Goal: Task Accomplishment & Management: Use online tool/utility

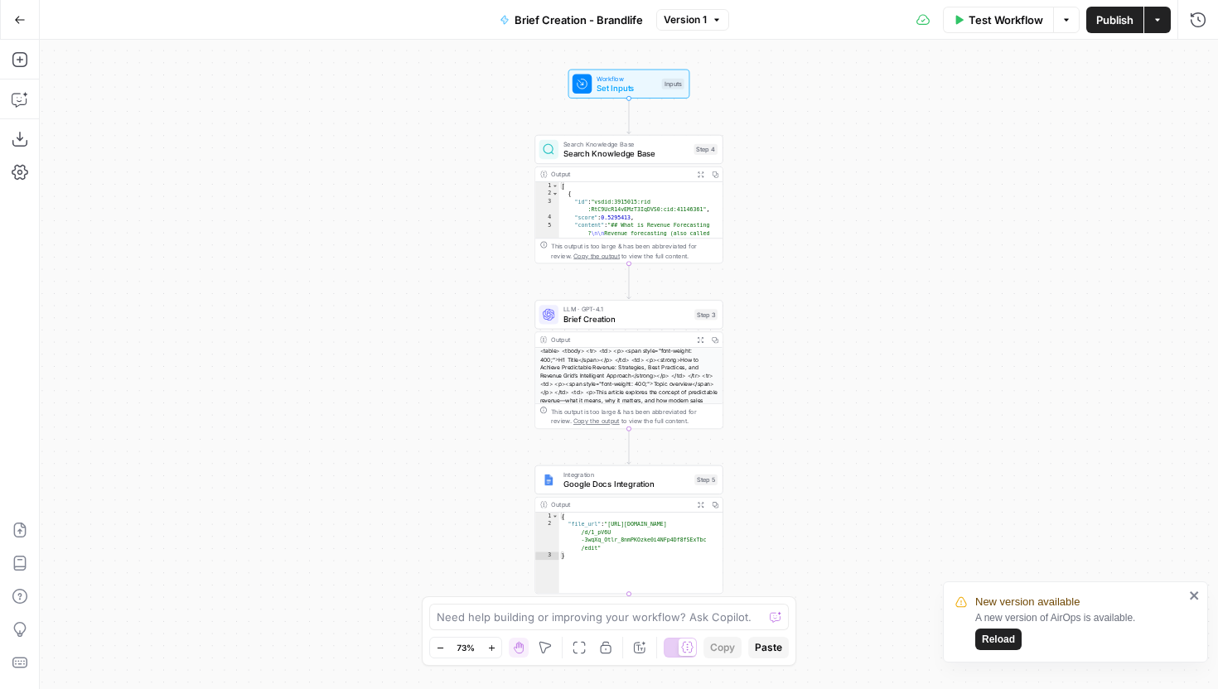
click at [1157, 22] on icon "button" at bounding box center [1157, 20] width 10 height 10
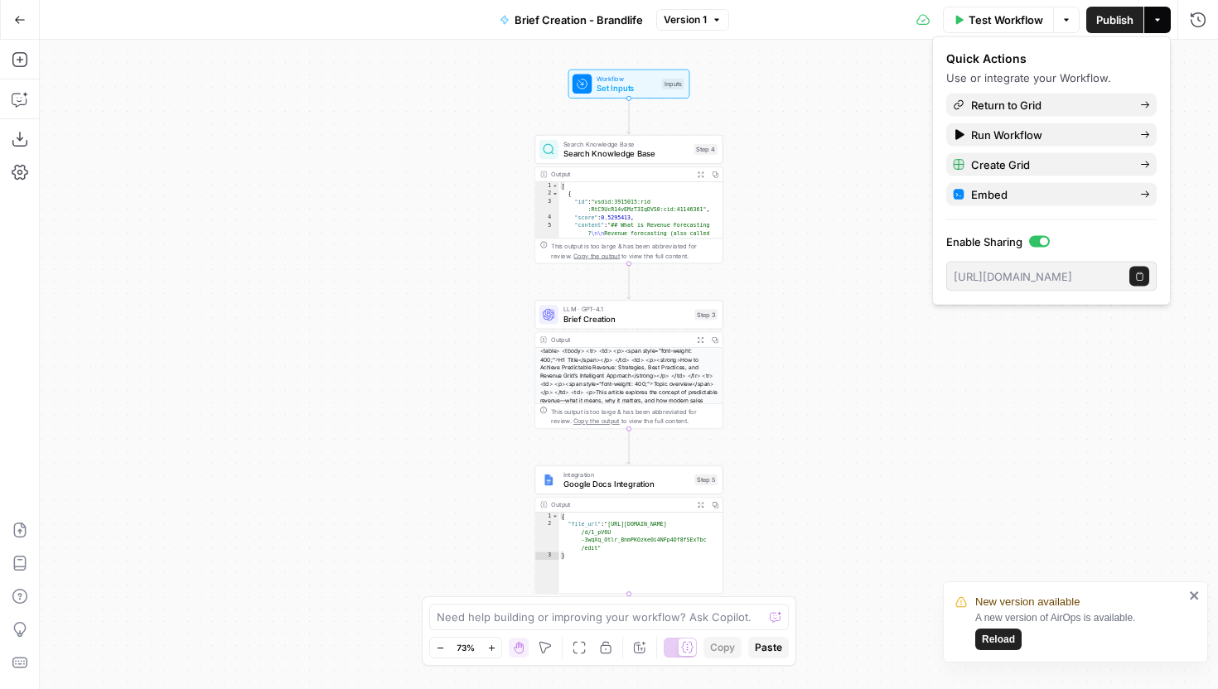
click at [25, 19] on span "Go Back" at bounding box center [25, 19] width 1 height 1
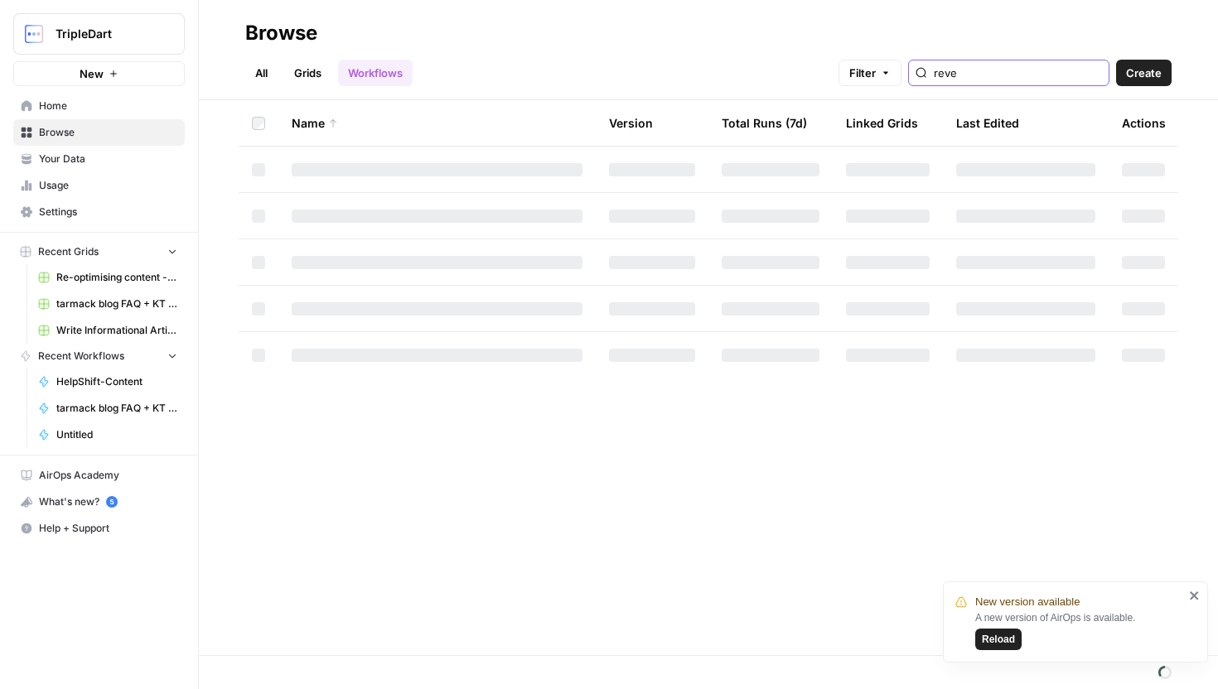
click at [1034, 75] on input "reve" at bounding box center [1018, 73] width 168 height 17
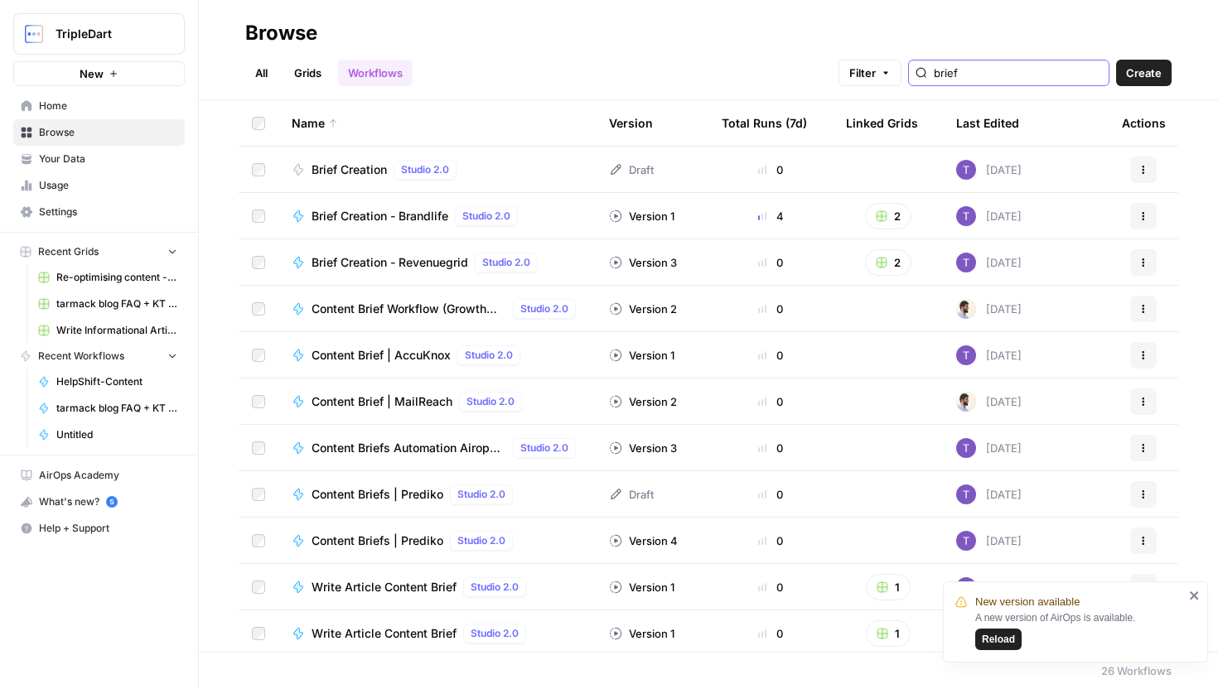
type input "brief"
click at [1144, 220] on button "Actions" at bounding box center [1143, 216] width 27 height 27
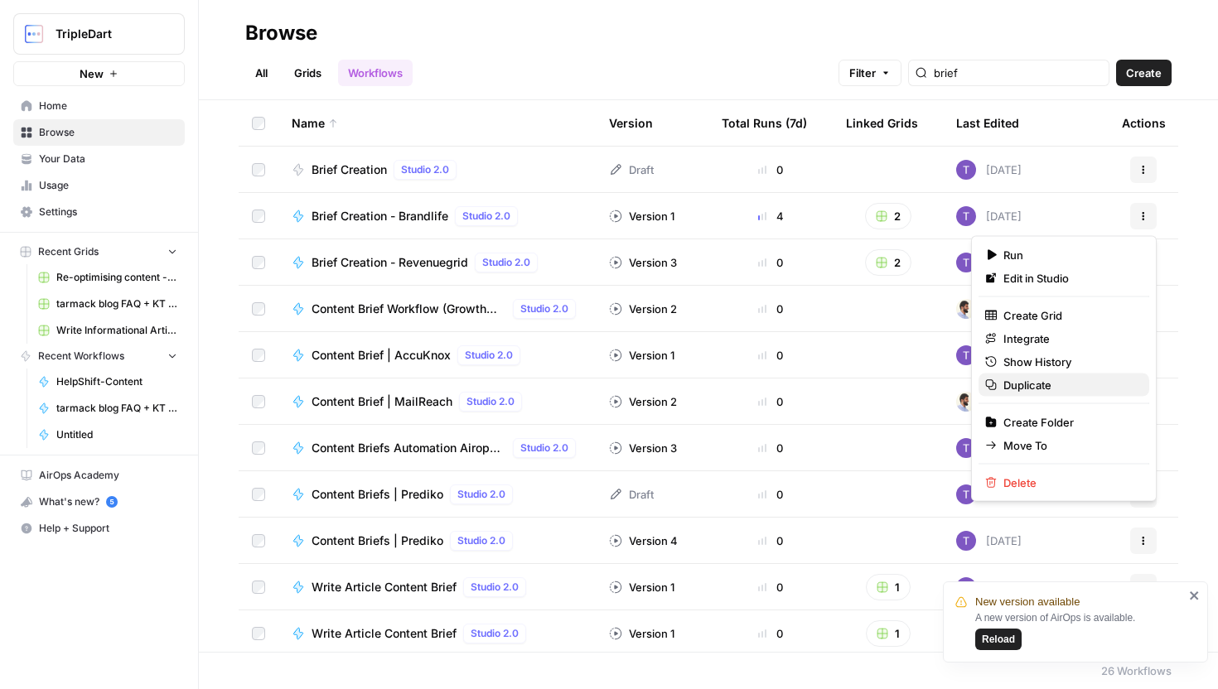
click at [1046, 382] on span "Duplicate" at bounding box center [1069, 385] width 133 height 17
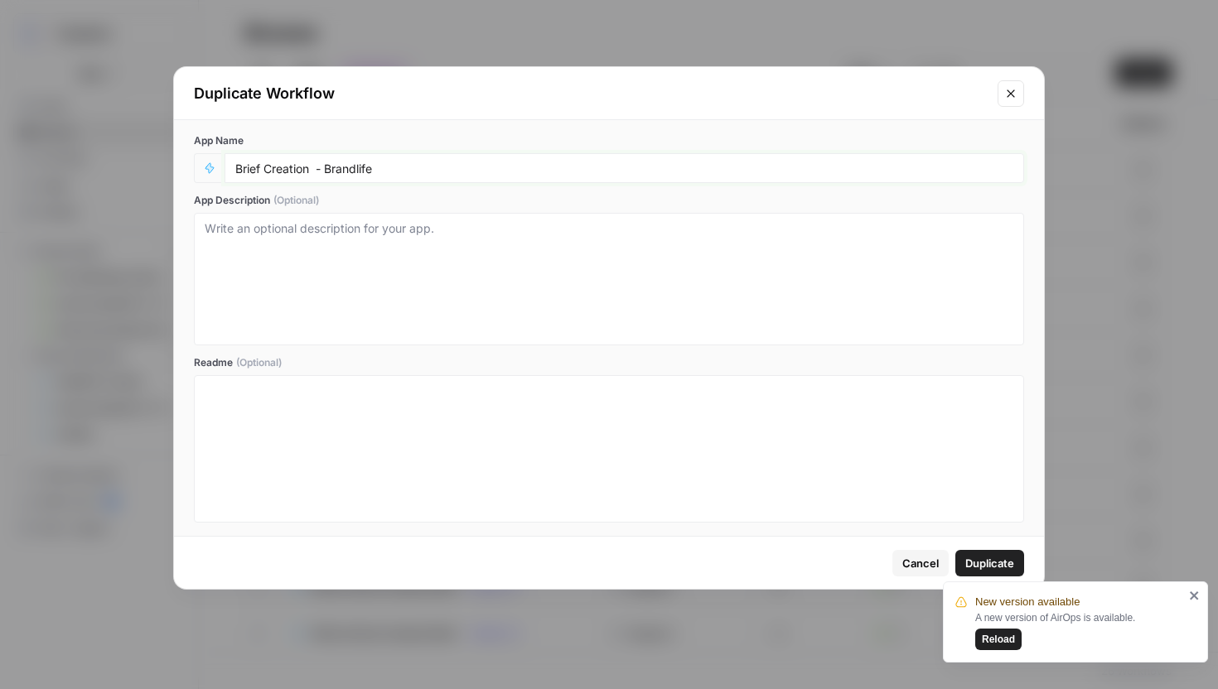
click at [341, 168] on input "Brief Creation - Brandlife" at bounding box center [624, 168] width 778 height 15
type input "Brief Creation - restolabs"
click at [996, 557] on span "Duplicate" at bounding box center [989, 563] width 49 height 17
click at [998, 566] on span "Duplicate" at bounding box center [989, 563] width 49 height 17
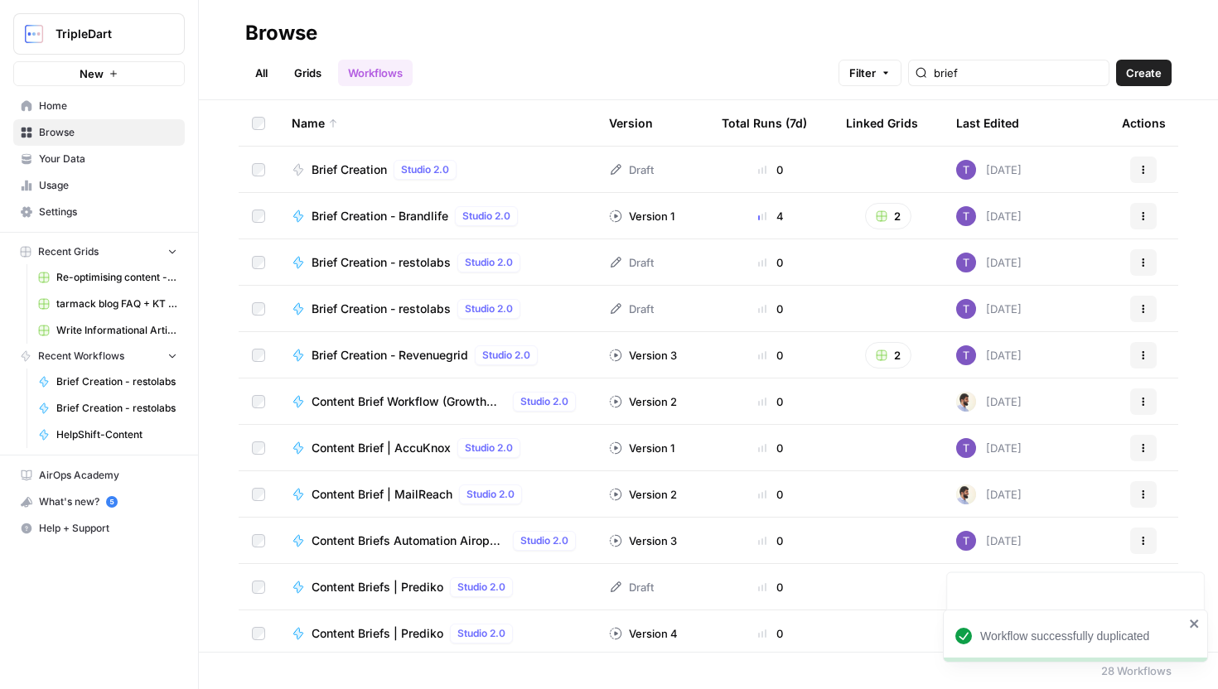
click at [408, 263] on span "Brief Creation - restolabs" at bounding box center [381, 262] width 139 height 17
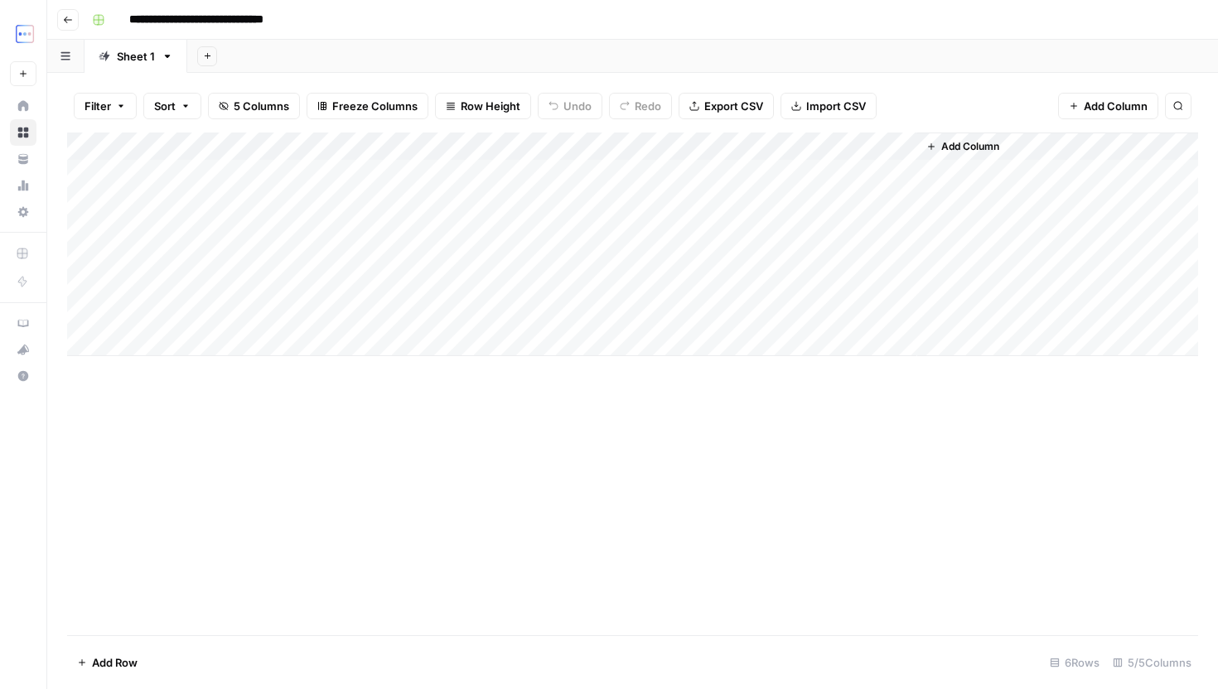
click at [852, 317] on div "Add Column" at bounding box center [632, 245] width 1131 height 224
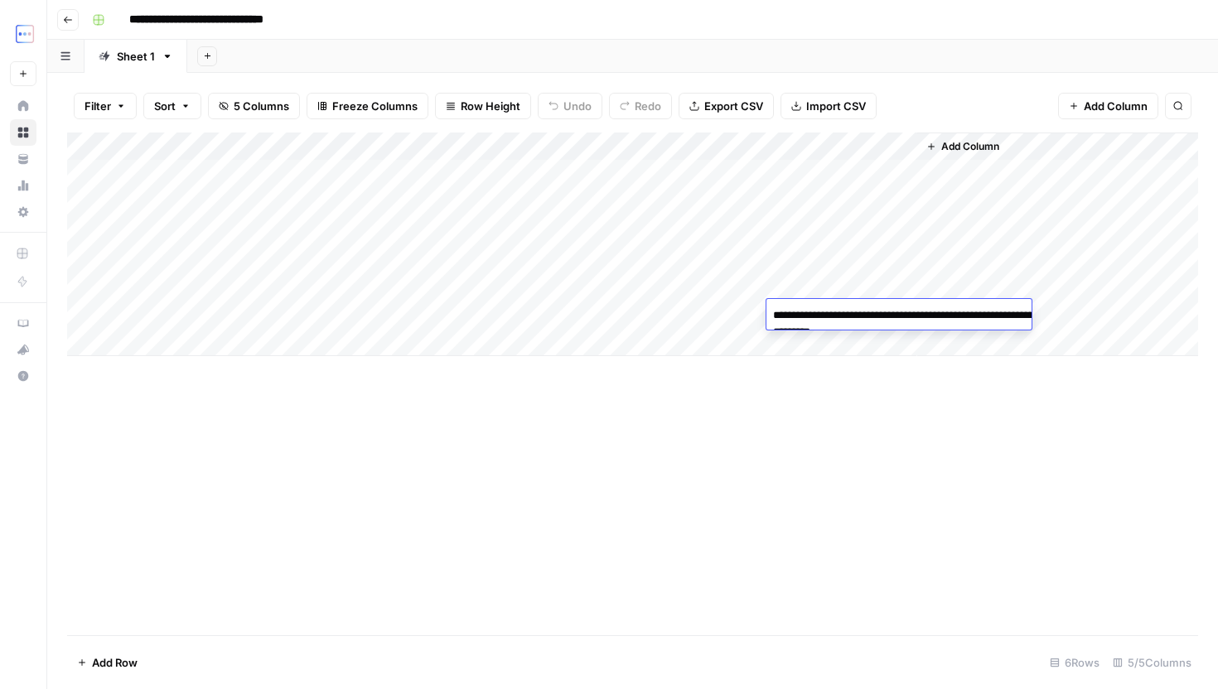
click at [865, 283] on div "Add Column" at bounding box center [632, 245] width 1131 height 224
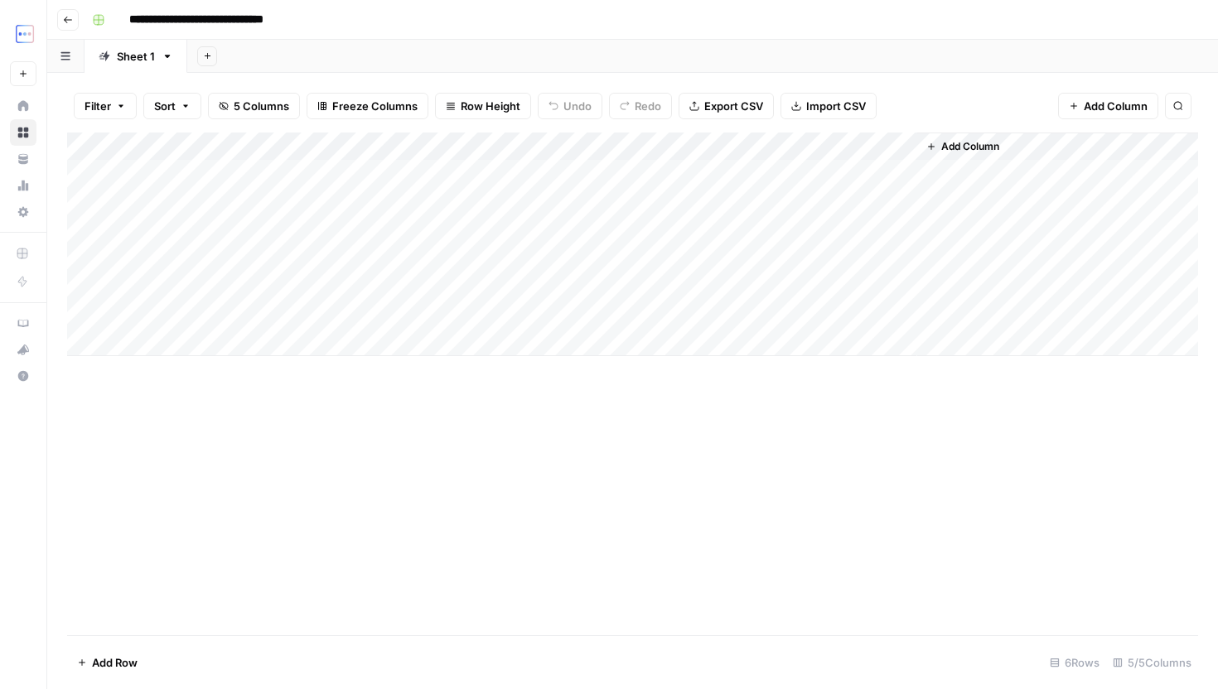
click at [865, 283] on div "Add Column" at bounding box center [632, 245] width 1131 height 224
